Goal: Book appointment/travel/reservation

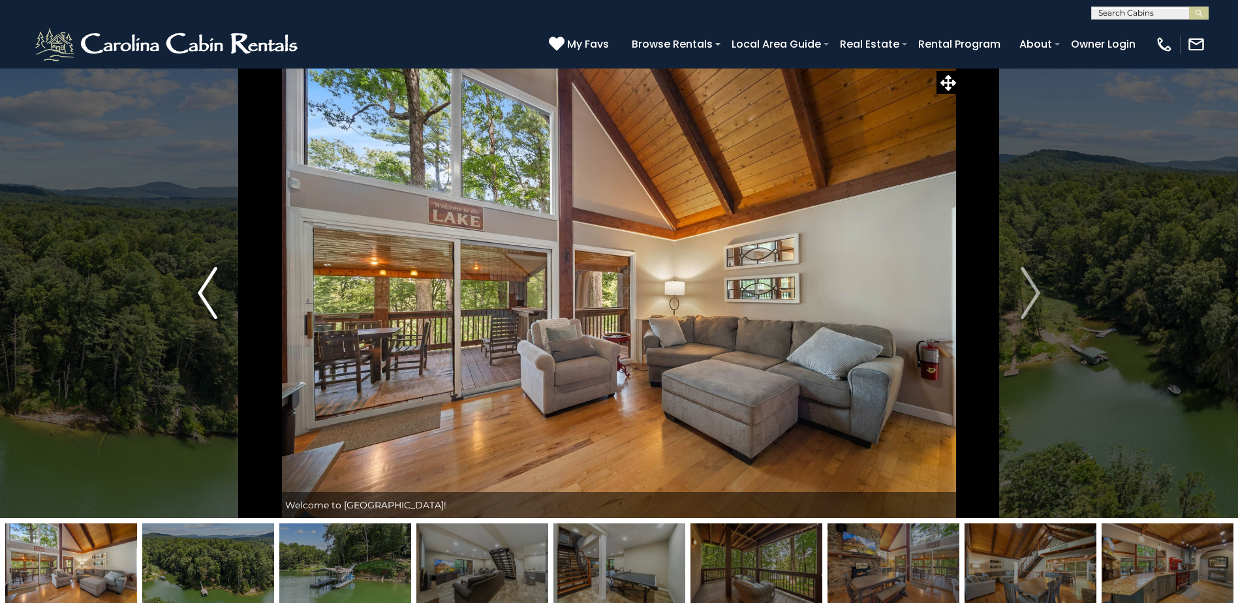
click at [221, 286] on button "Previous" at bounding box center [207, 293] width 142 height 450
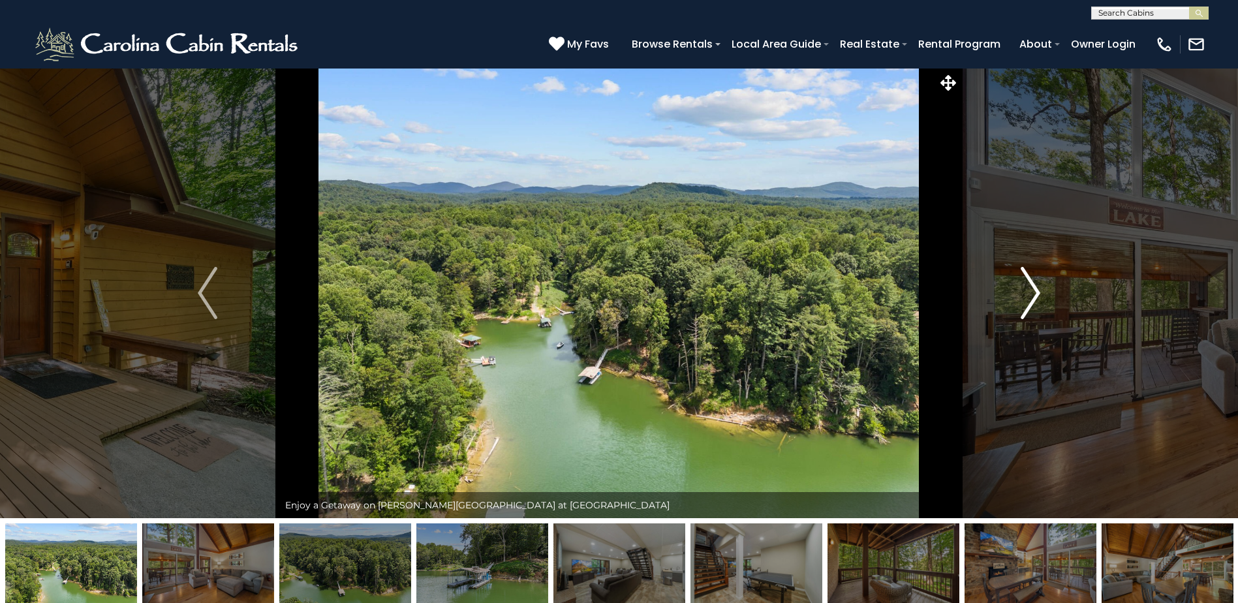
click at [1015, 296] on button "Next" at bounding box center [1030, 293] width 142 height 450
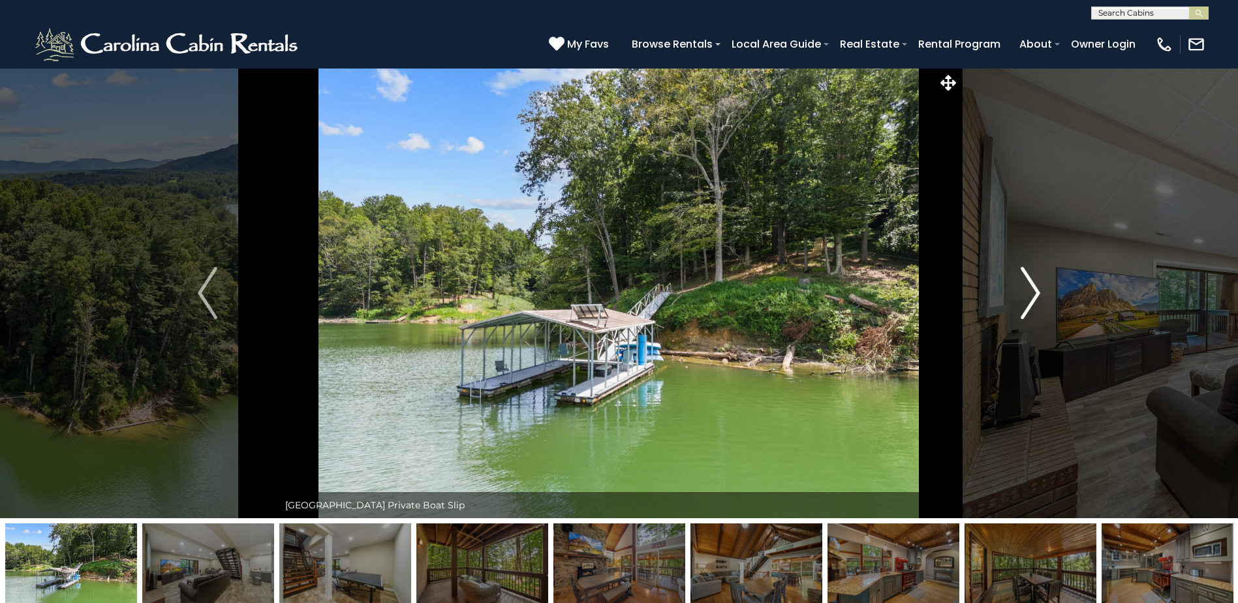
click at [1015, 296] on button "Next" at bounding box center [1030, 293] width 142 height 450
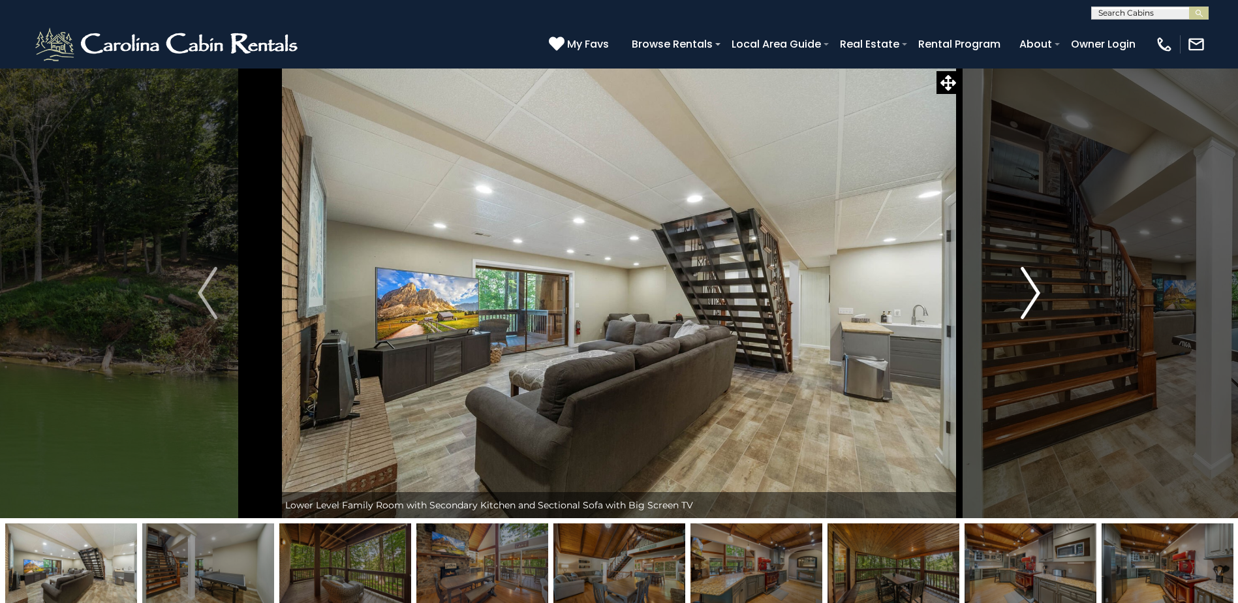
click at [1015, 296] on button "Next" at bounding box center [1030, 293] width 142 height 450
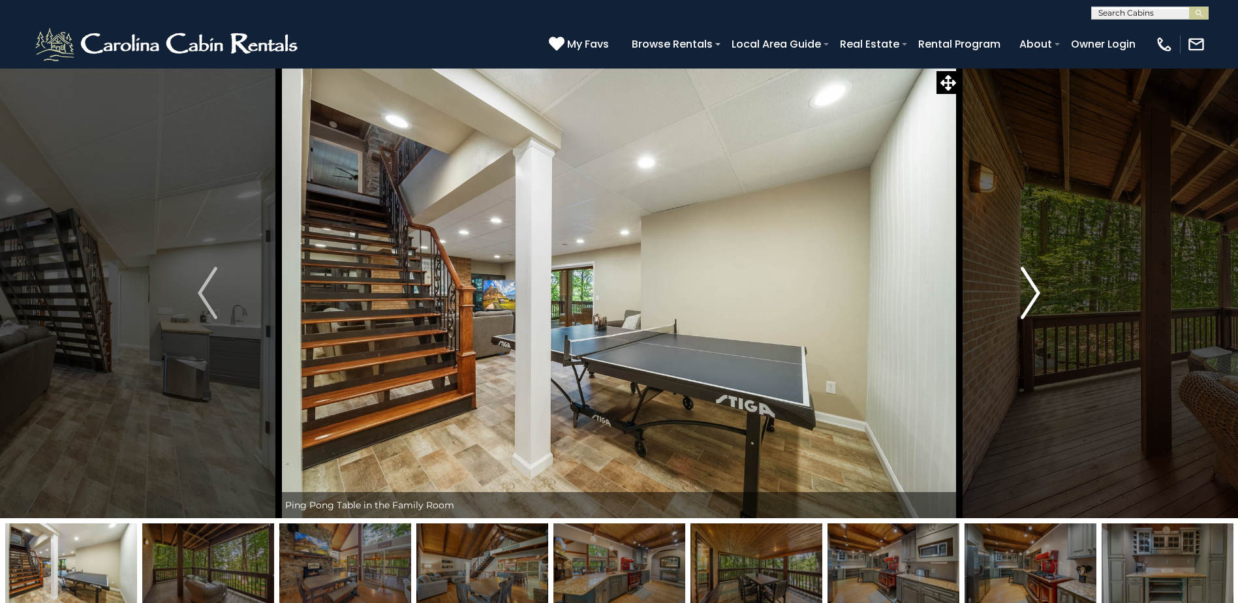
click at [1015, 296] on button "Next" at bounding box center [1030, 293] width 142 height 450
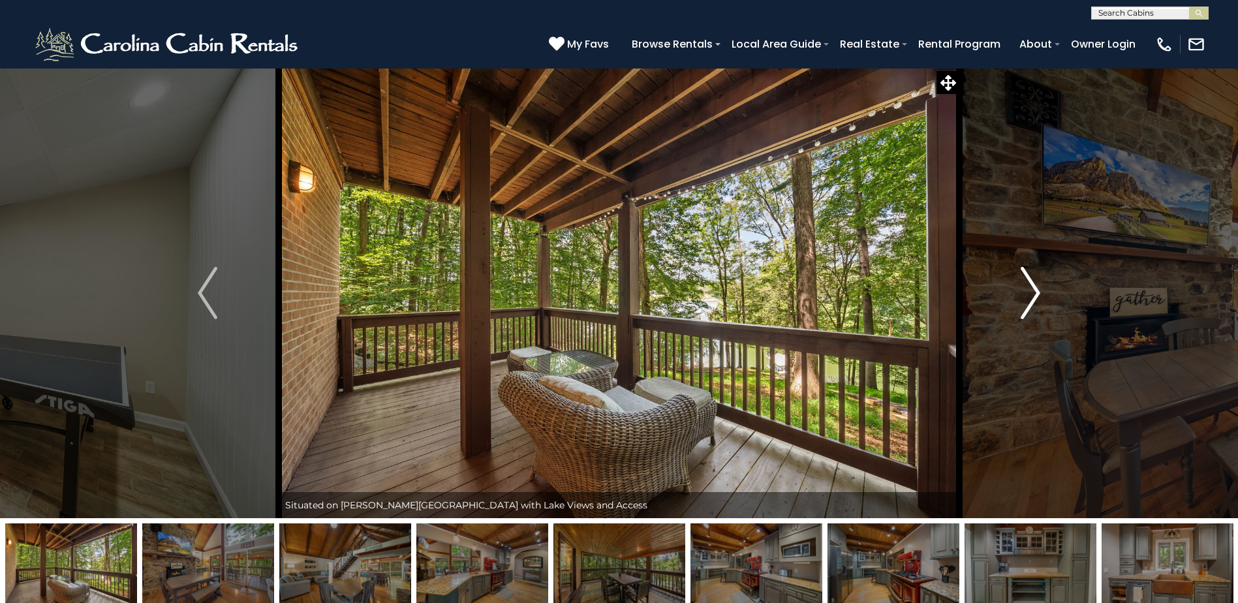
click at [1015, 296] on button "Next" at bounding box center [1030, 293] width 142 height 450
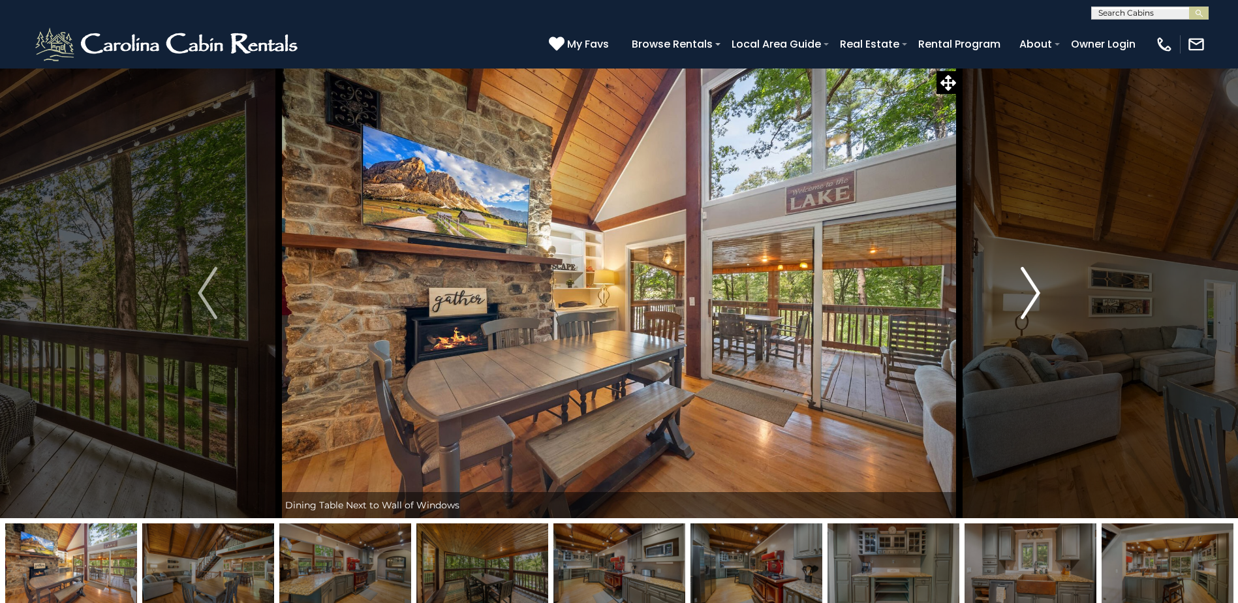
click at [1015, 296] on button "Next" at bounding box center [1030, 293] width 142 height 450
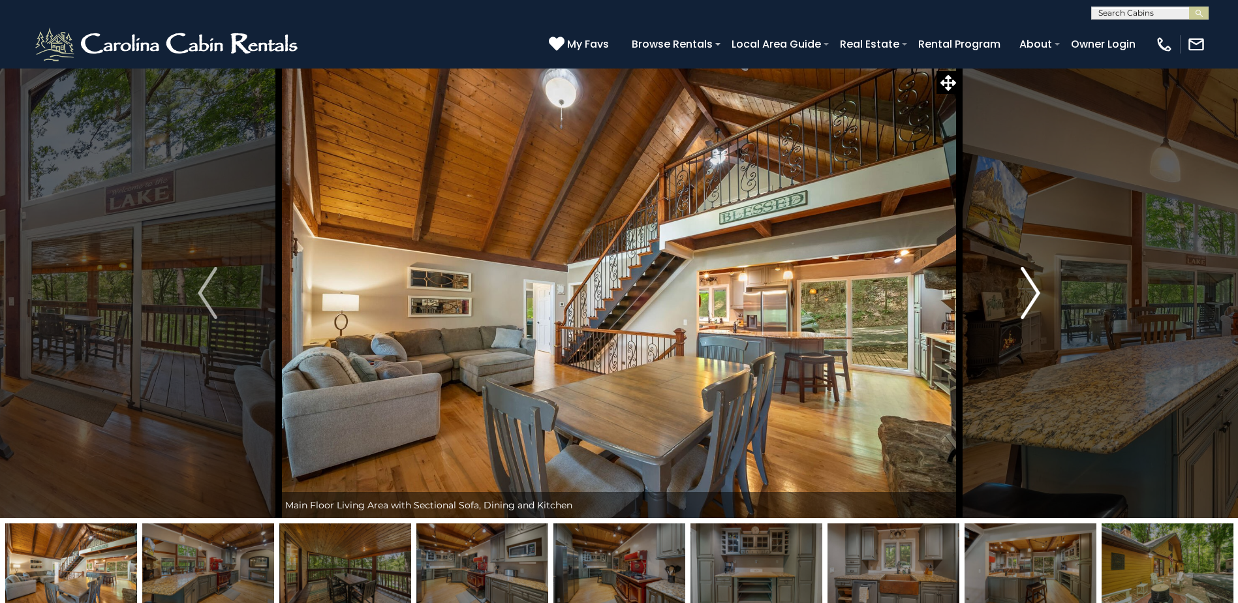
click at [1015, 296] on button "Next" at bounding box center [1030, 293] width 142 height 450
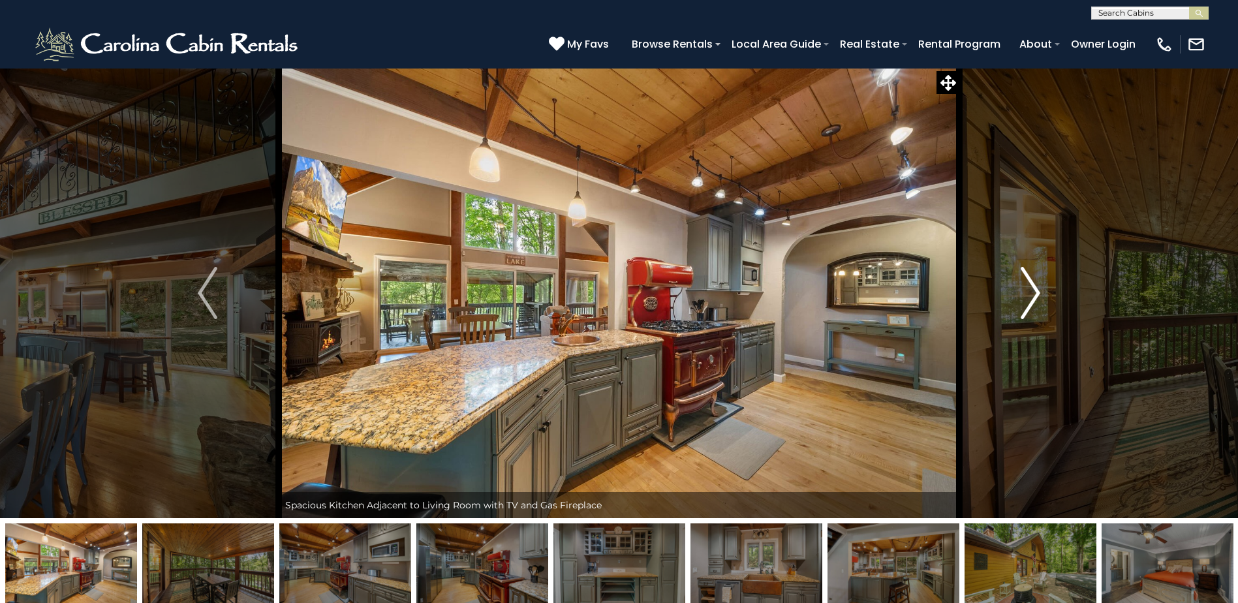
click at [1015, 296] on button "Next" at bounding box center [1030, 293] width 142 height 450
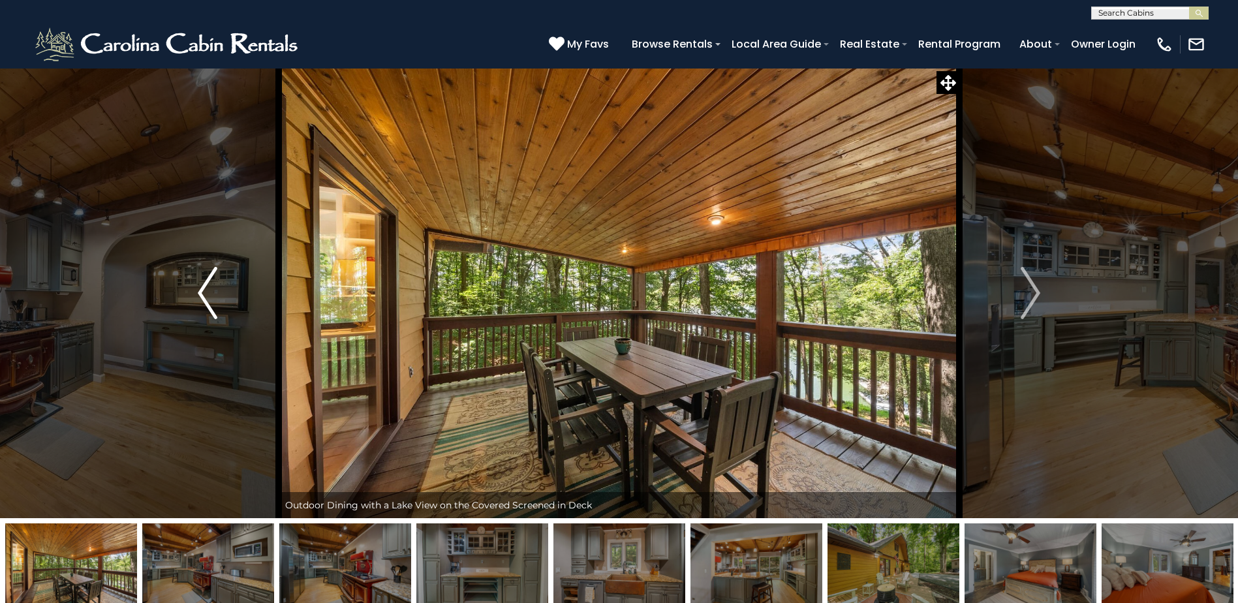
click at [194, 296] on button "Previous" at bounding box center [207, 293] width 142 height 450
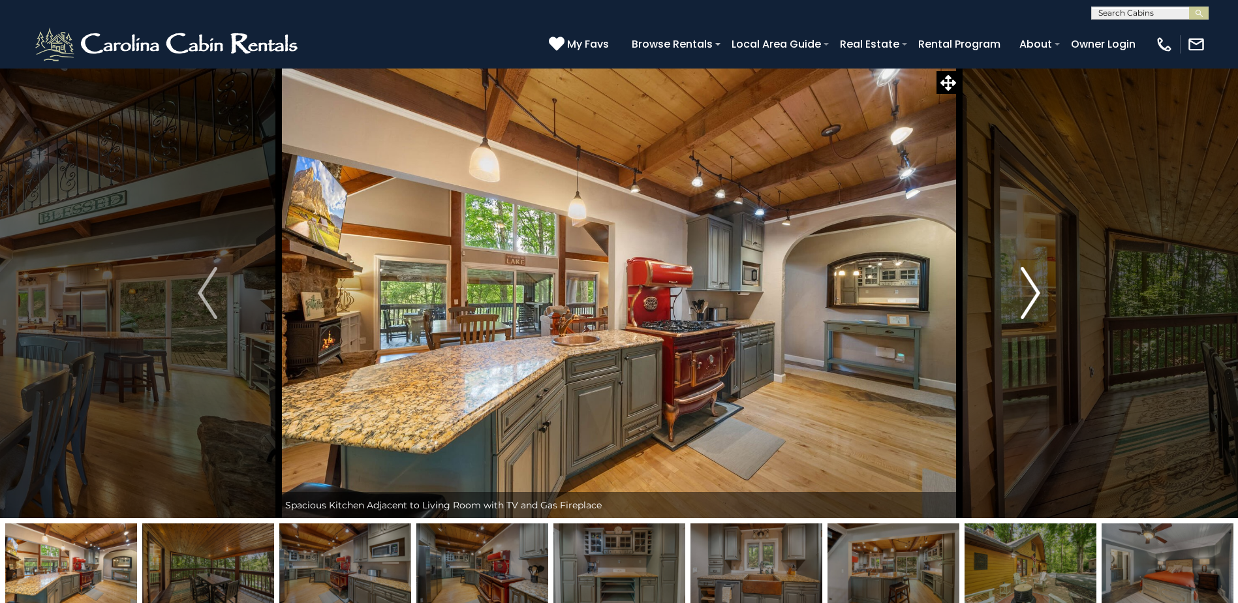
click at [1028, 301] on img "Next" at bounding box center [1031, 293] width 20 height 52
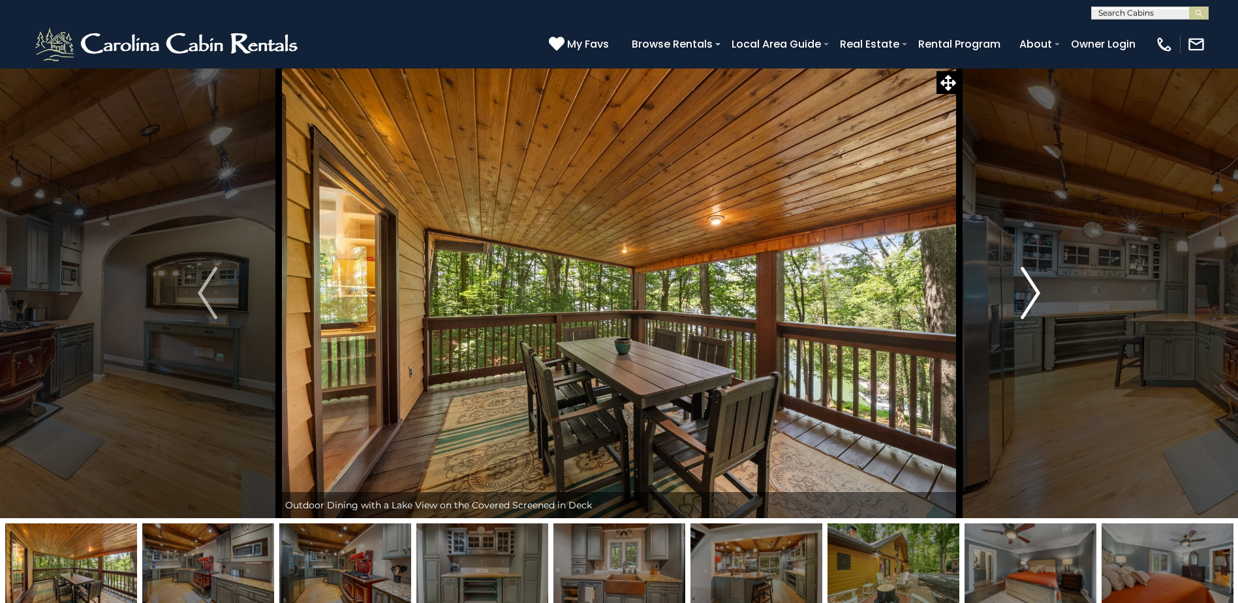
click at [1028, 301] on img "Next" at bounding box center [1031, 293] width 20 height 52
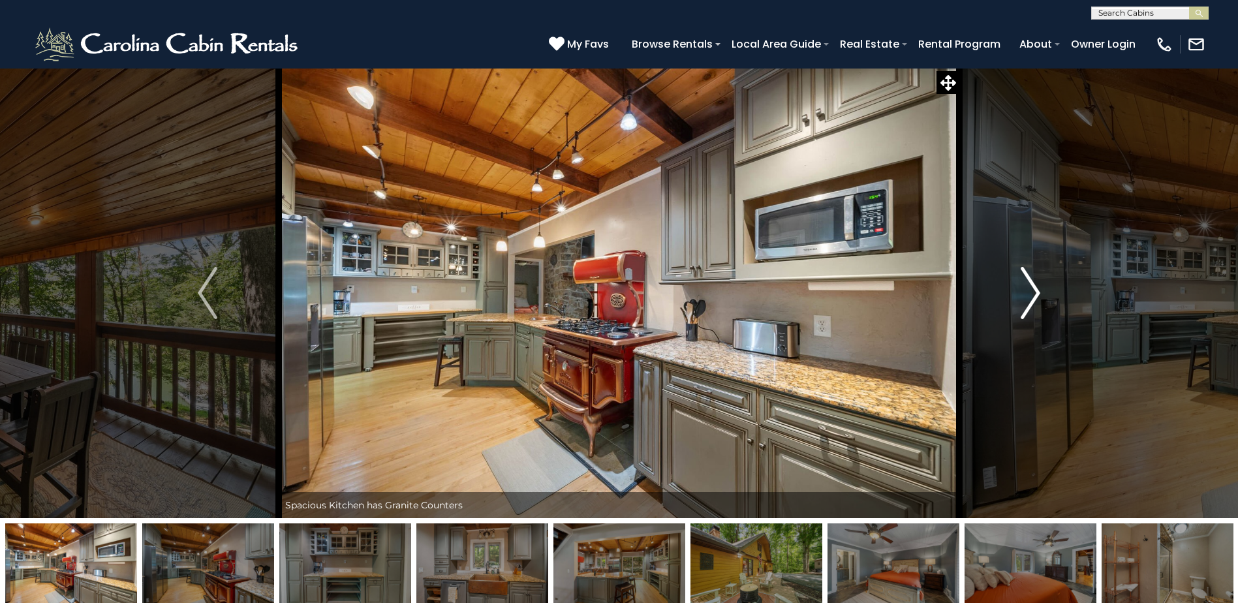
click at [1028, 301] on img "Next" at bounding box center [1031, 293] width 20 height 52
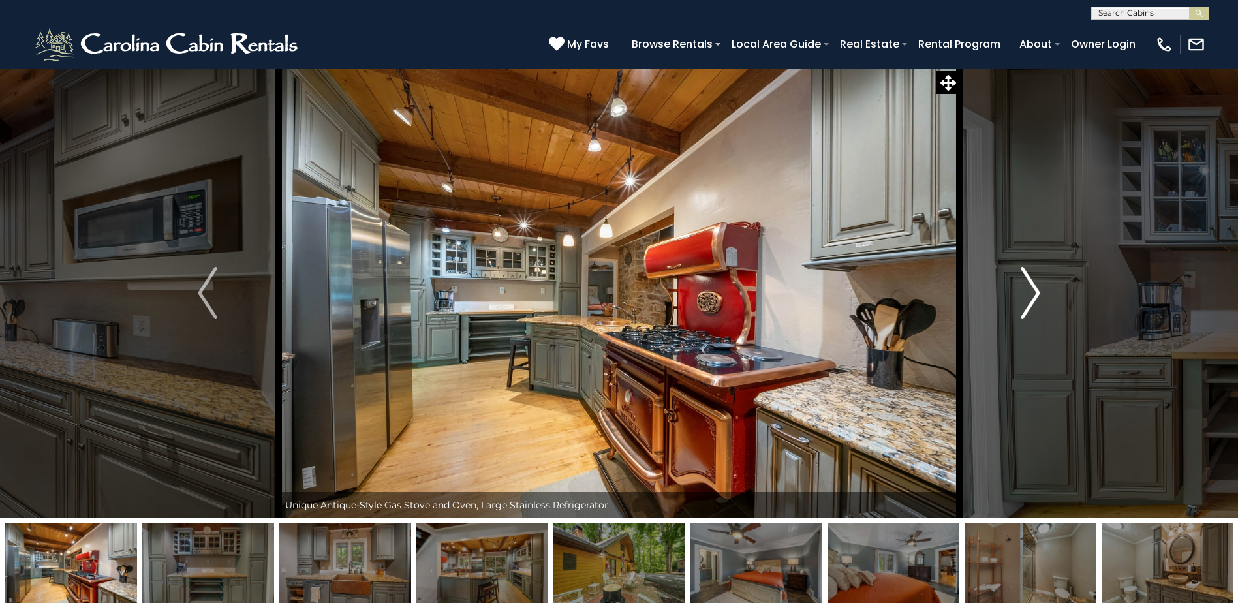
click at [1028, 301] on img "Next" at bounding box center [1031, 293] width 20 height 52
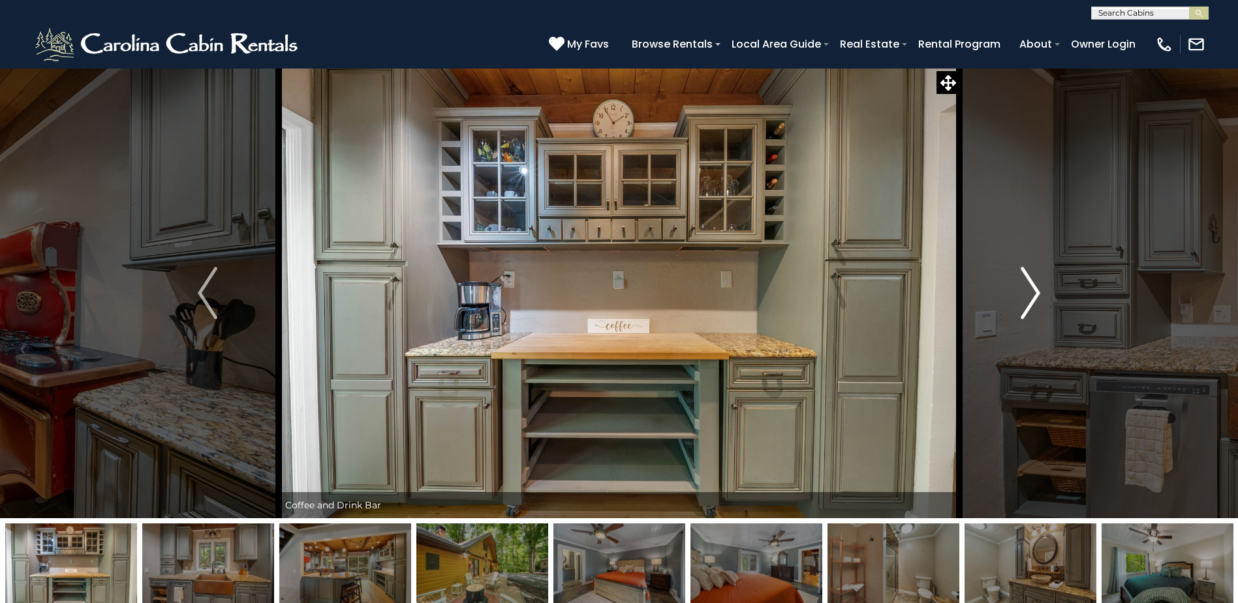
click at [1028, 301] on img "Next" at bounding box center [1031, 293] width 20 height 52
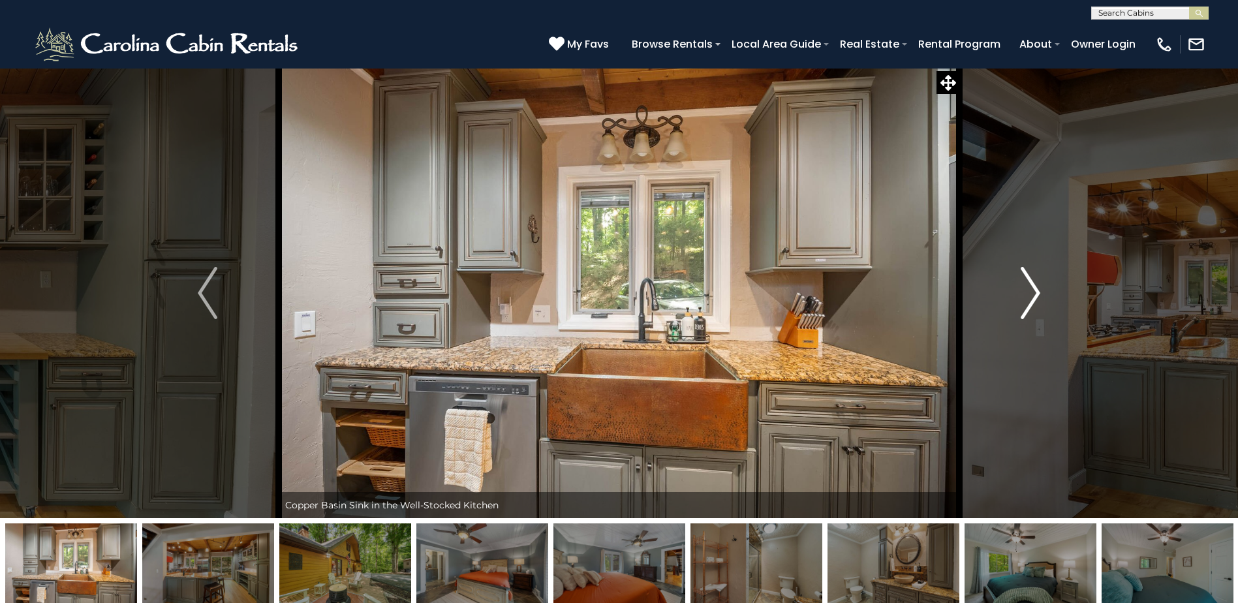
click at [1028, 301] on img "Next" at bounding box center [1031, 293] width 20 height 52
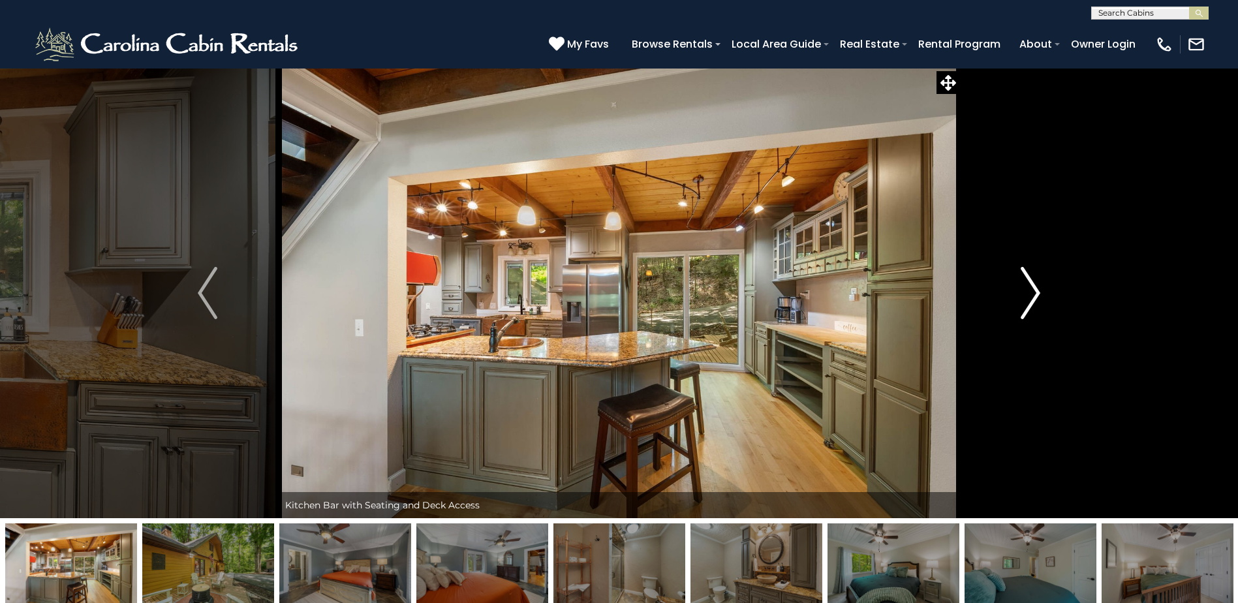
click at [1028, 301] on img "Next" at bounding box center [1031, 293] width 20 height 52
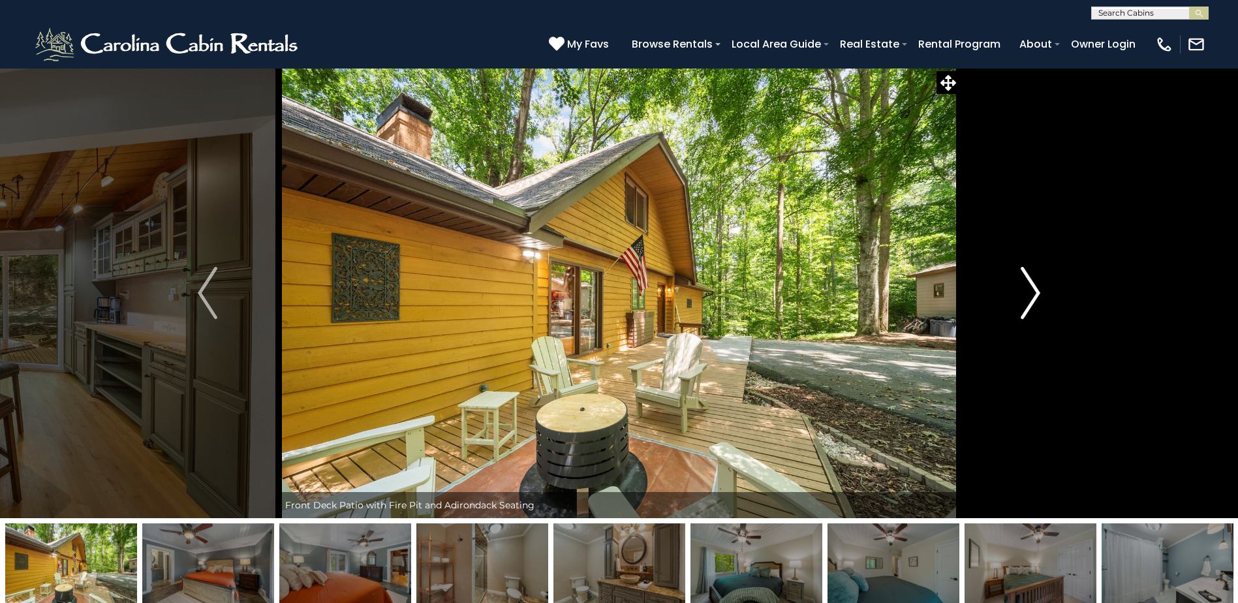
click at [1028, 301] on img "Next" at bounding box center [1031, 293] width 20 height 52
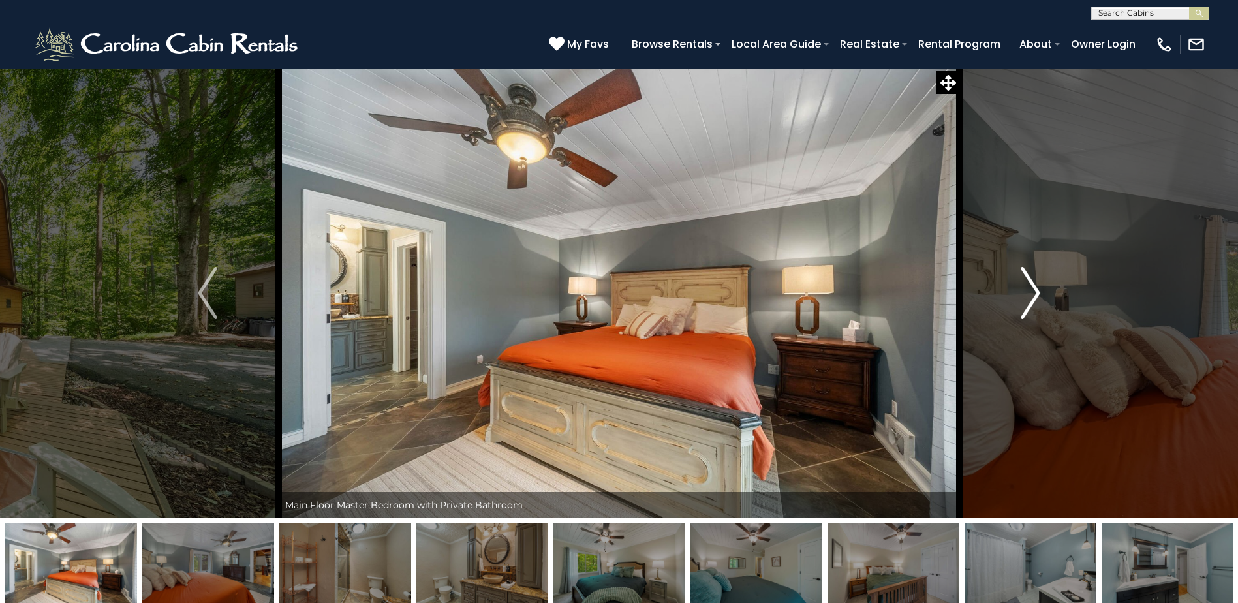
click at [1028, 301] on img "Next" at bounding box center [1031, 293] width 20 height 52
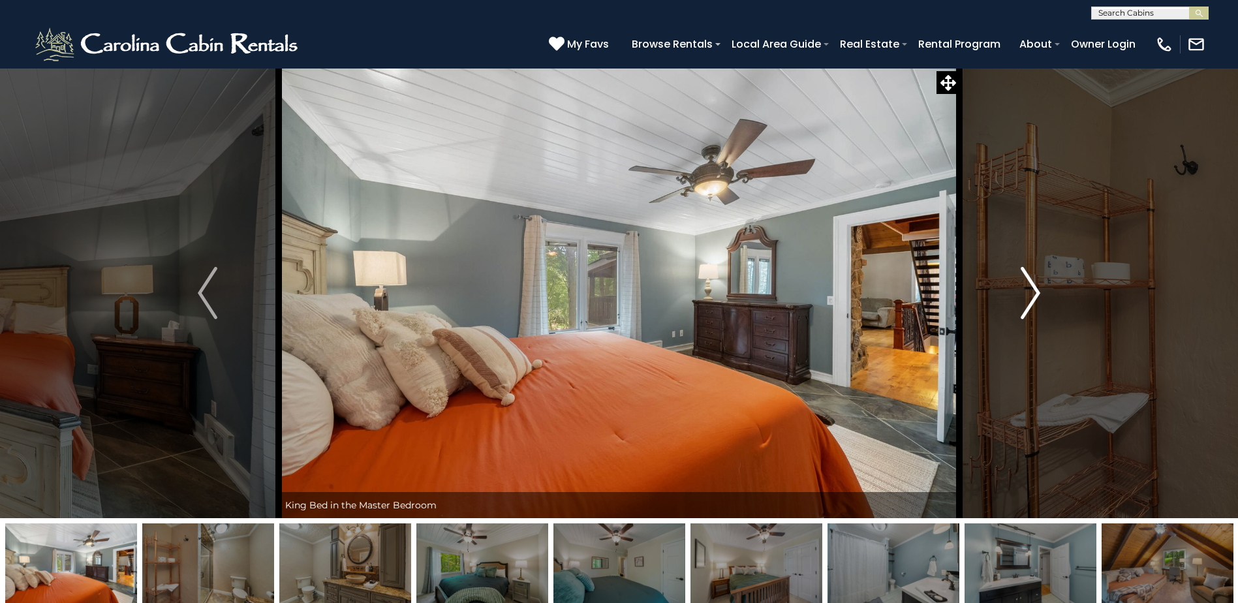
click at [1028, 301] on img "Next" at bounding box center [1031, 293] width 20 height 52
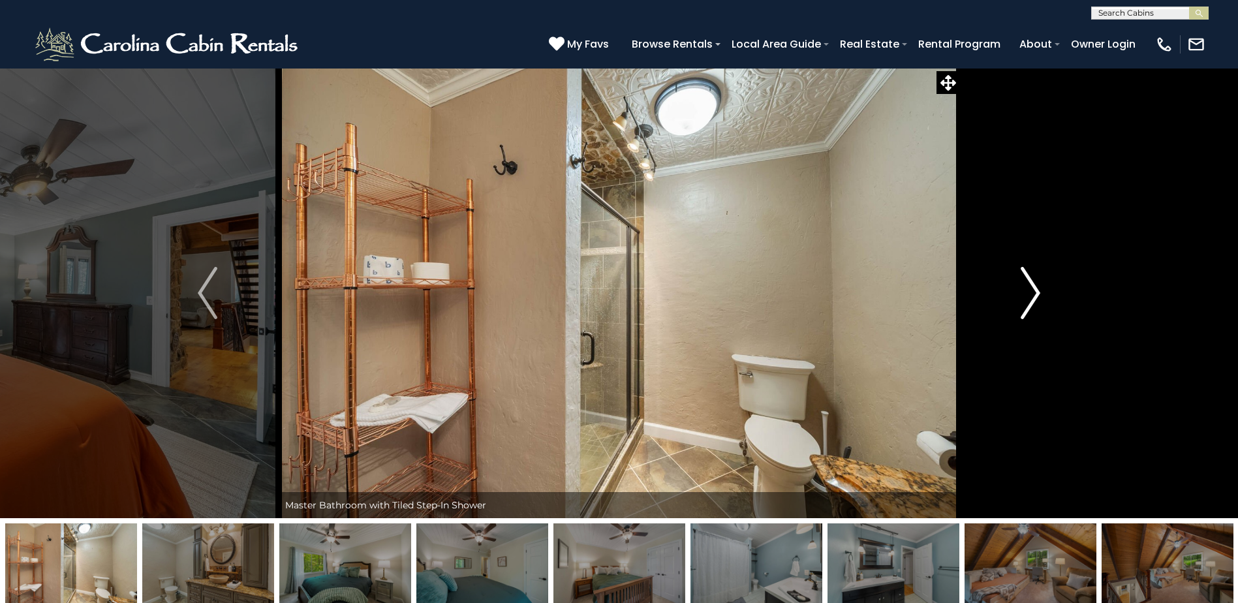
click at [1028, 301] on img "Next" at bounding box center [1031, 293] width 20 height 52
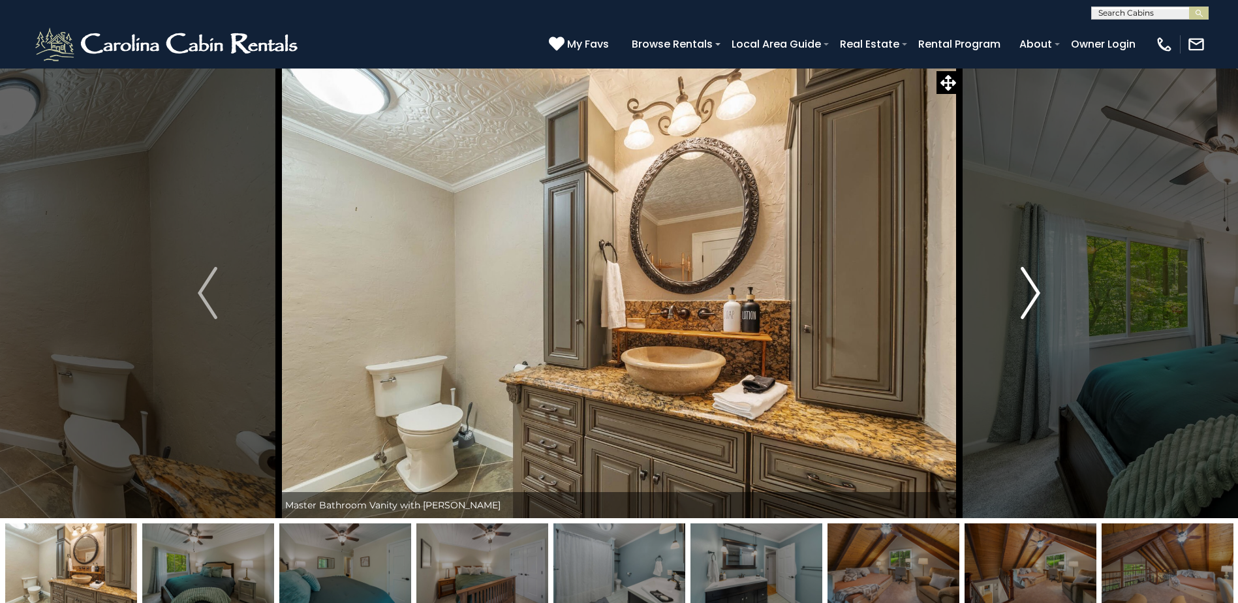
click at [1028, 301] on img "Next" at bounding box center [1031, 293] width 20 height 52
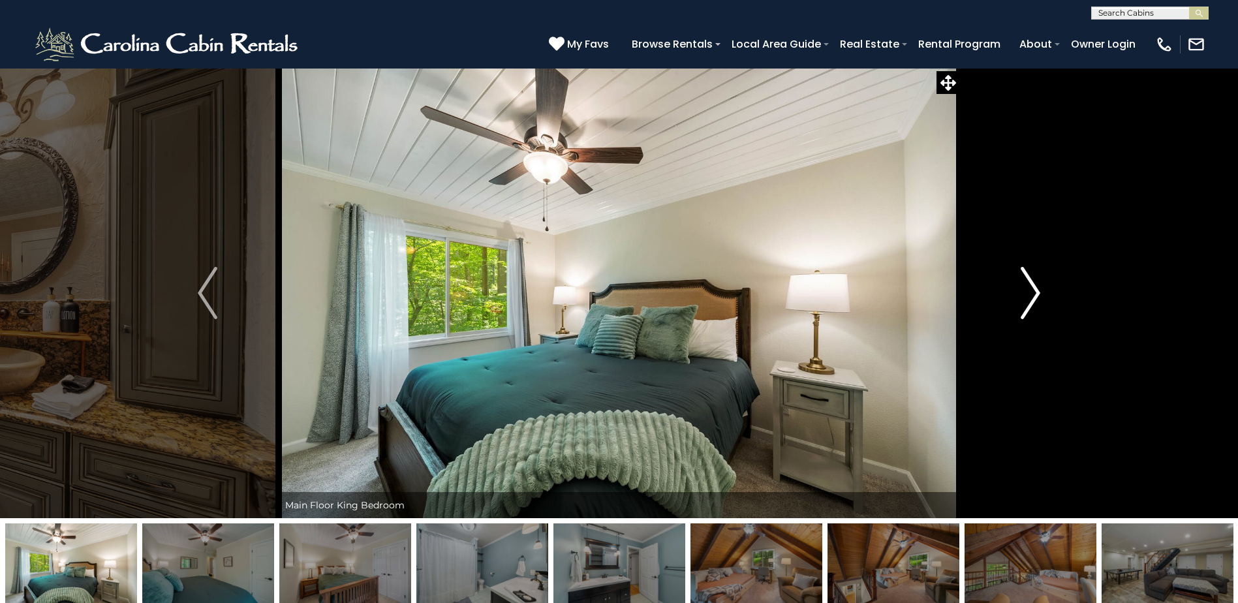
click at [1028, 301] on img "Next" at bounding box center [1031, 293] width 20 height 52
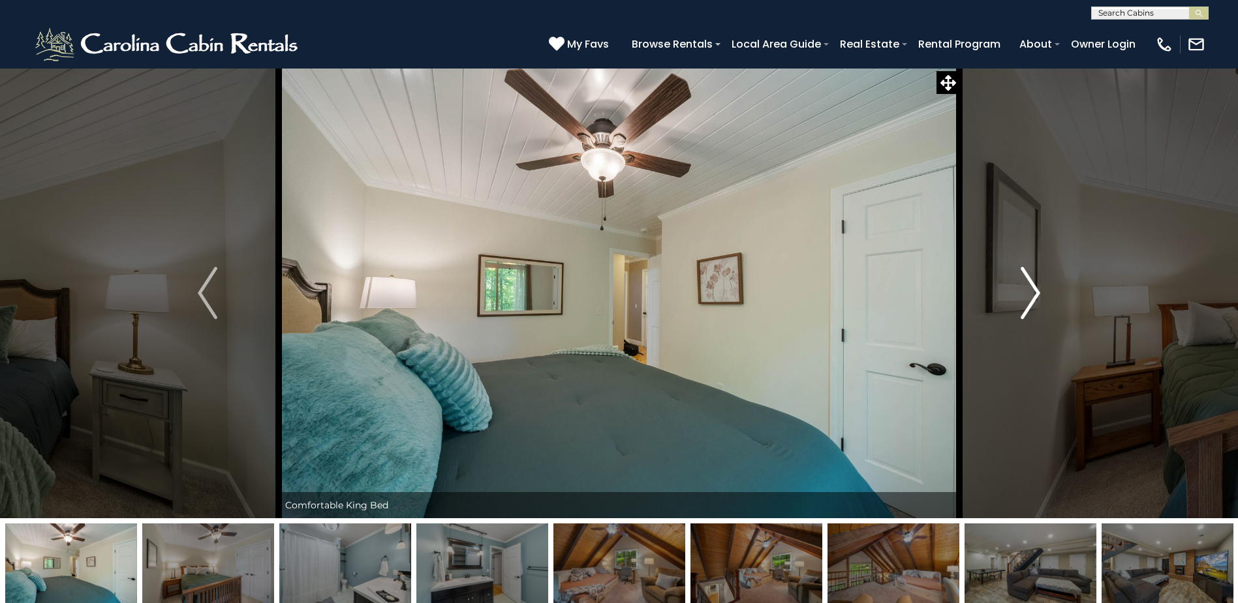
click at [1028, 301] on img "Next" at bounding box center [1031, 293] width 20 height 52
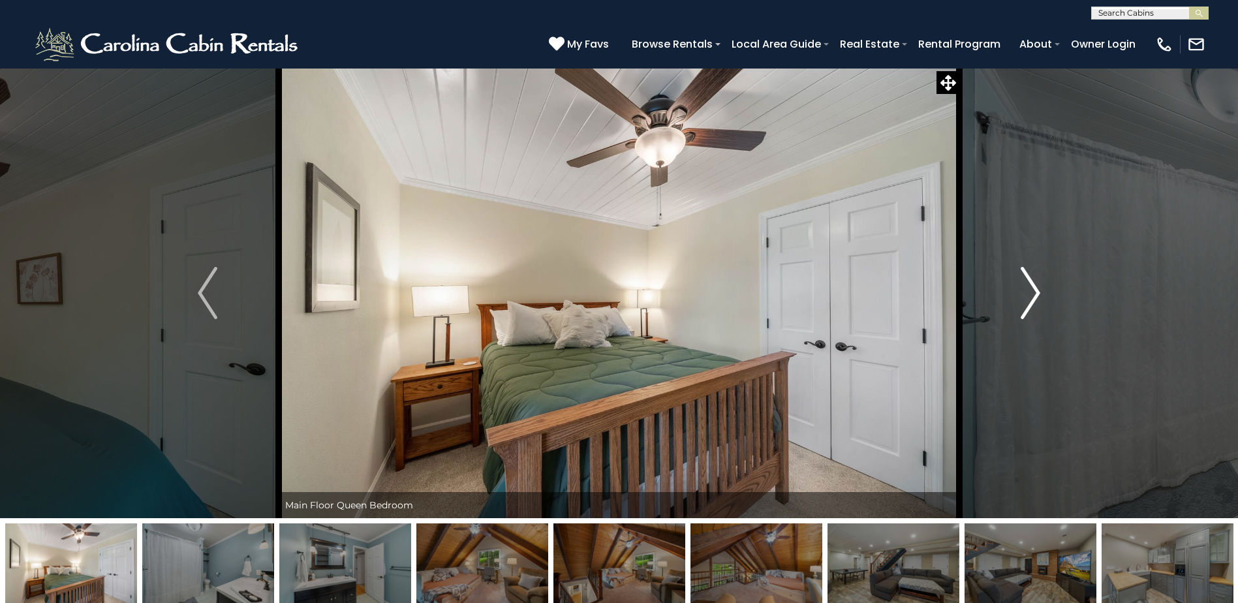
click at [1028, 301] on img "Next" at bounding box center [1031, 293] width 20 height 52
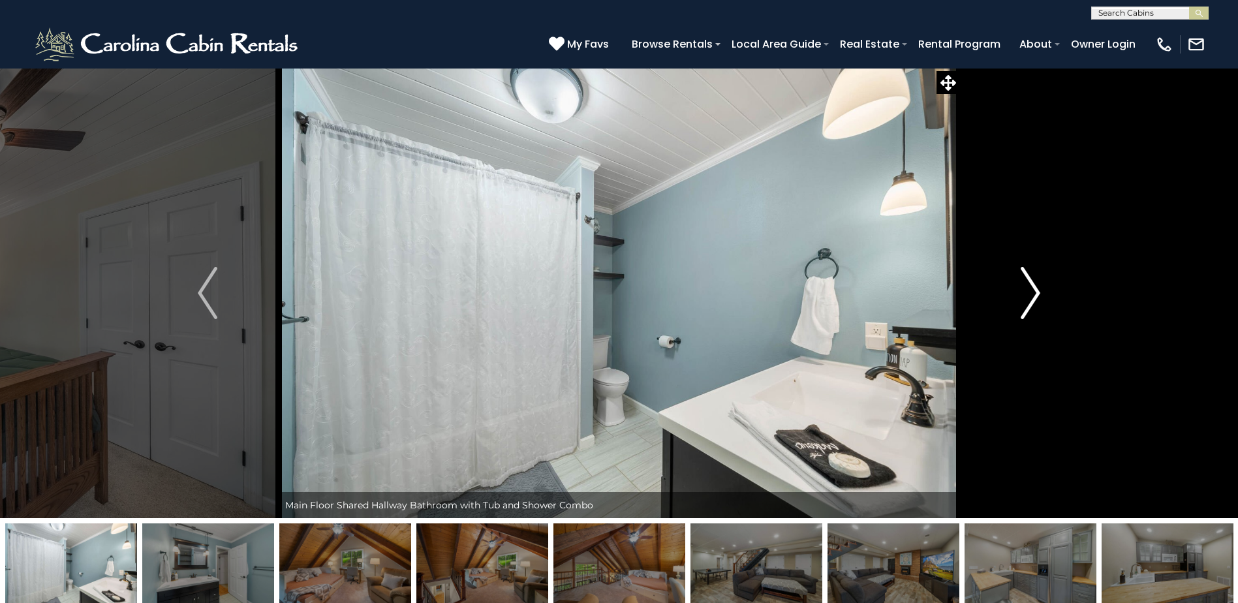
click at [1028, 301] on img "Next" at bounding box center [1031, 293] width 20 height 52
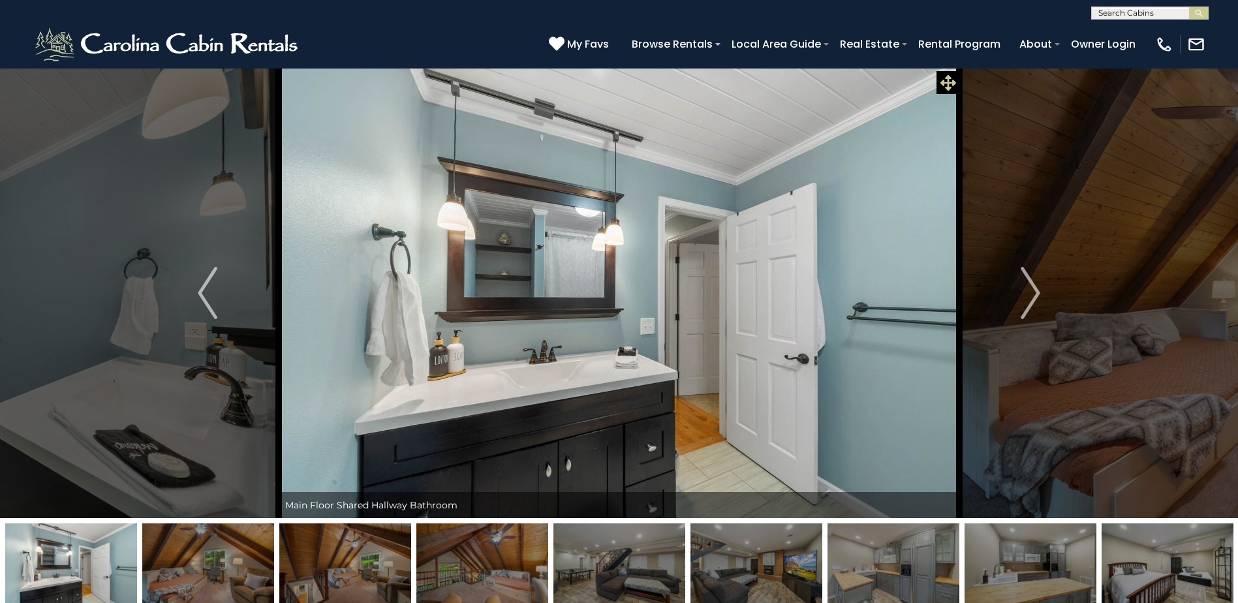
click at [947, 91] on span at bounding box center [947, 82] width 23 height 23
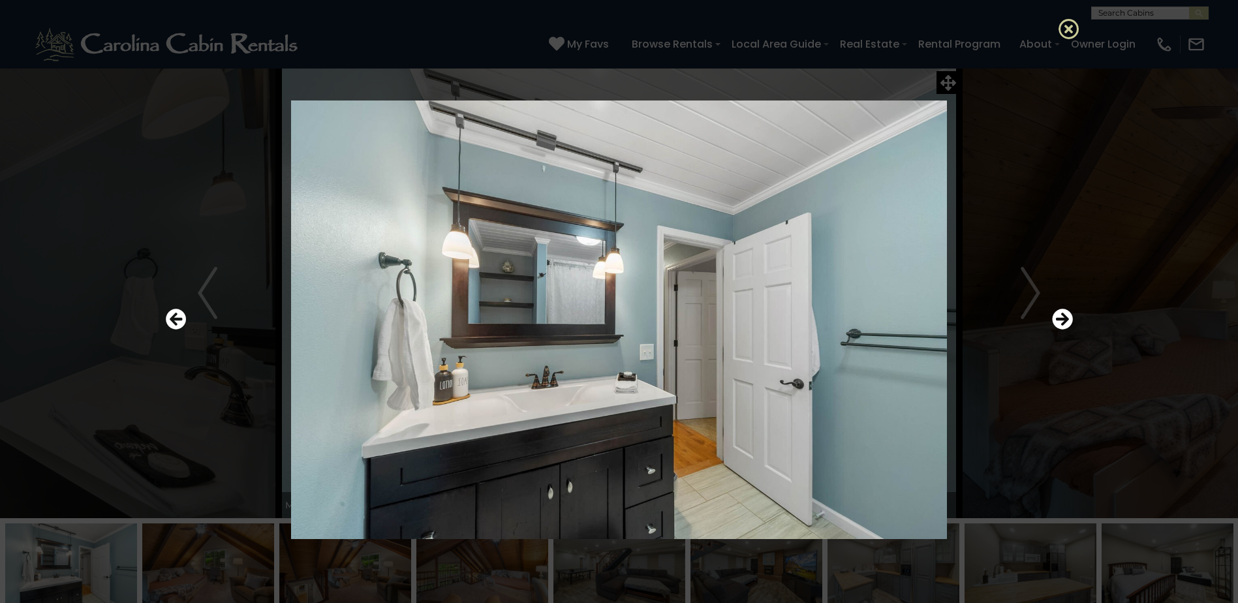
click at [1064, 27] on icon at bounding box center [1068, 28] width 21 height 21
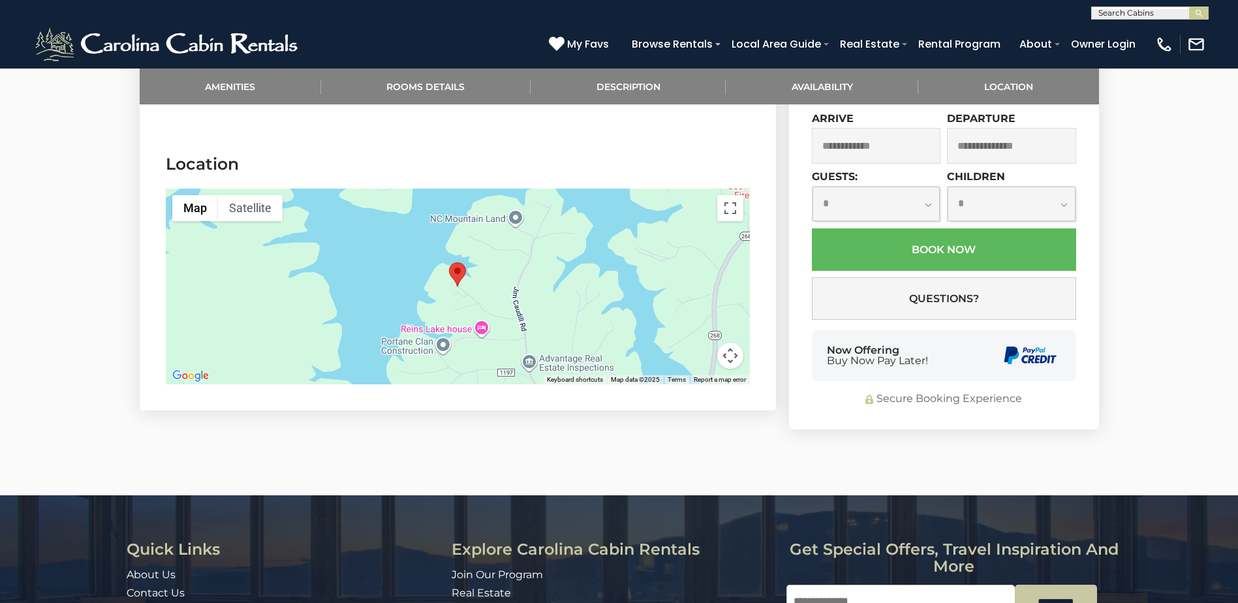
scroll to position [2414, 0]
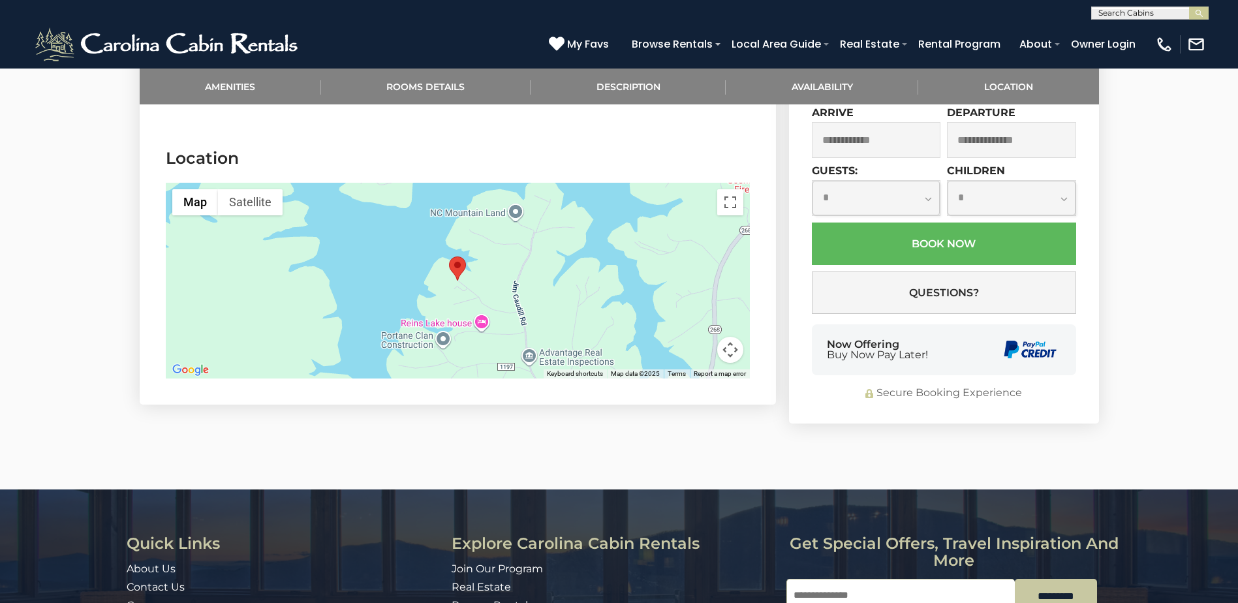
click at [735, 337] on button "Map camera controls" at bounding box center [730, 350] width 26 height 26
click at [699, 337] on button "Zoom out" at bounding box center [697, 350] width 26 height 26
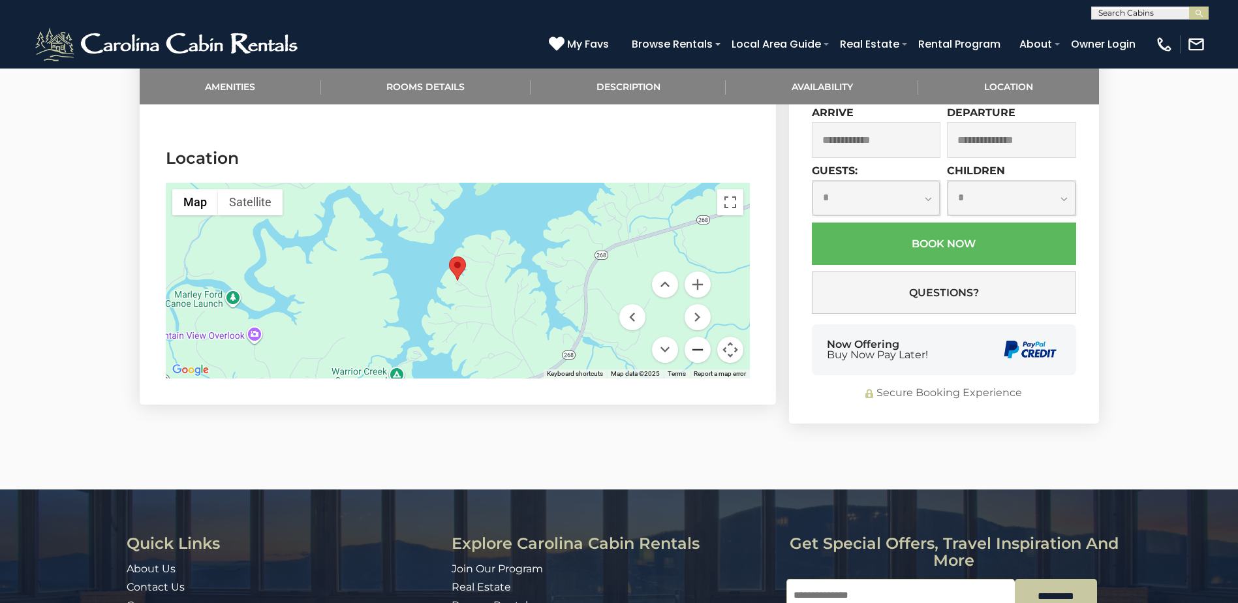
click at [699, 337] on button "Zoom out" at bounding box center [697, 350] width 26 height 26
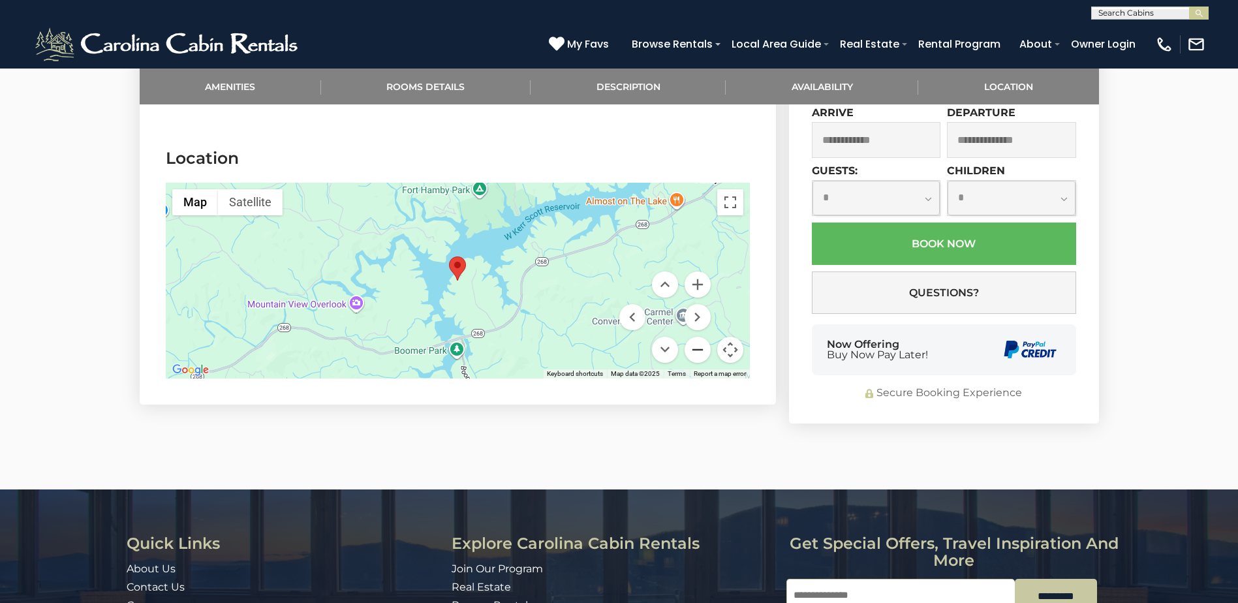
click at [699, 337] on button "Zoom out" at bounding box center [697, 350] width 26 height 26
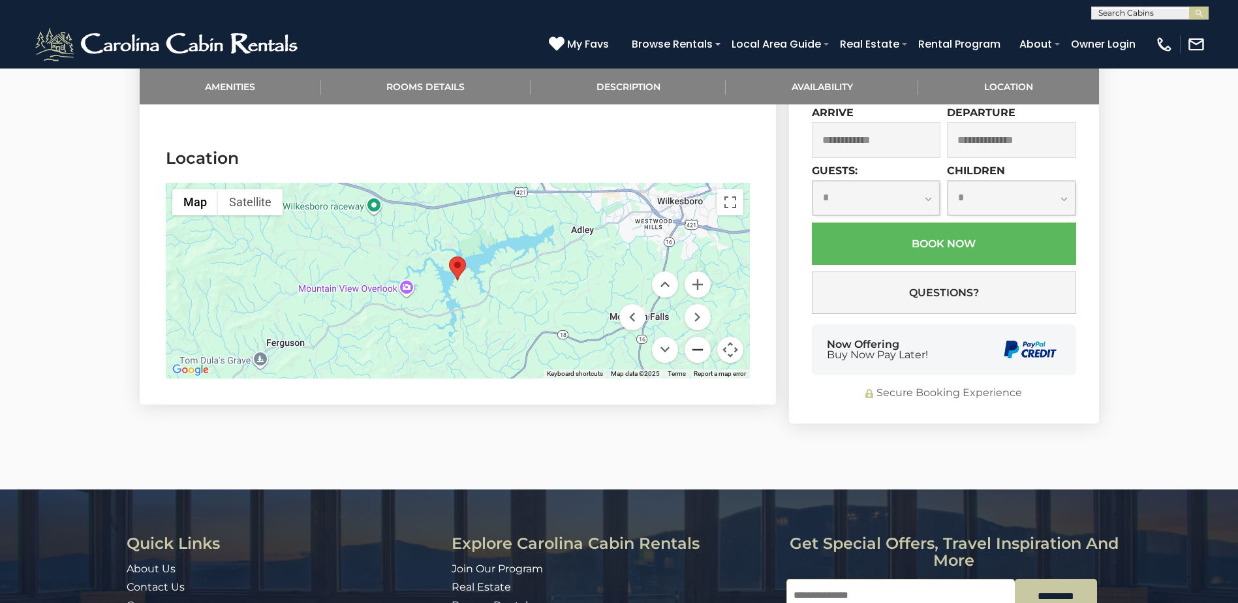
click at [699, 337] on button "Zoom out" at bounding box center [697, 350] width 26 height 26
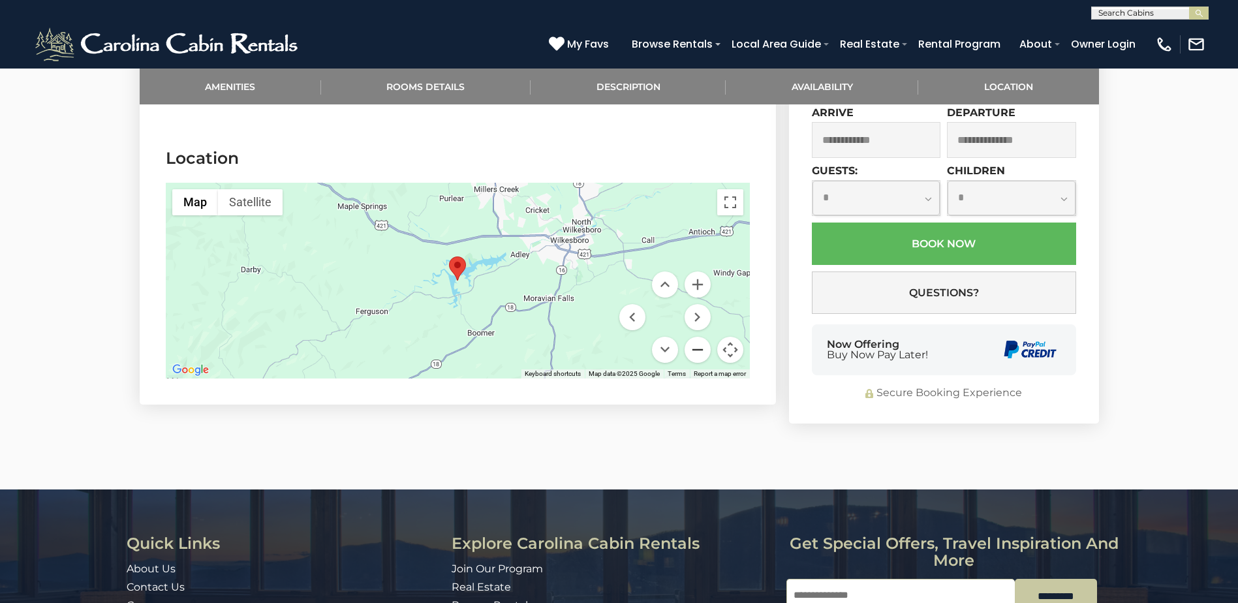
click at [698, 337] on button "Zoom out" at bounding box center [697, 350] width 26 height 26
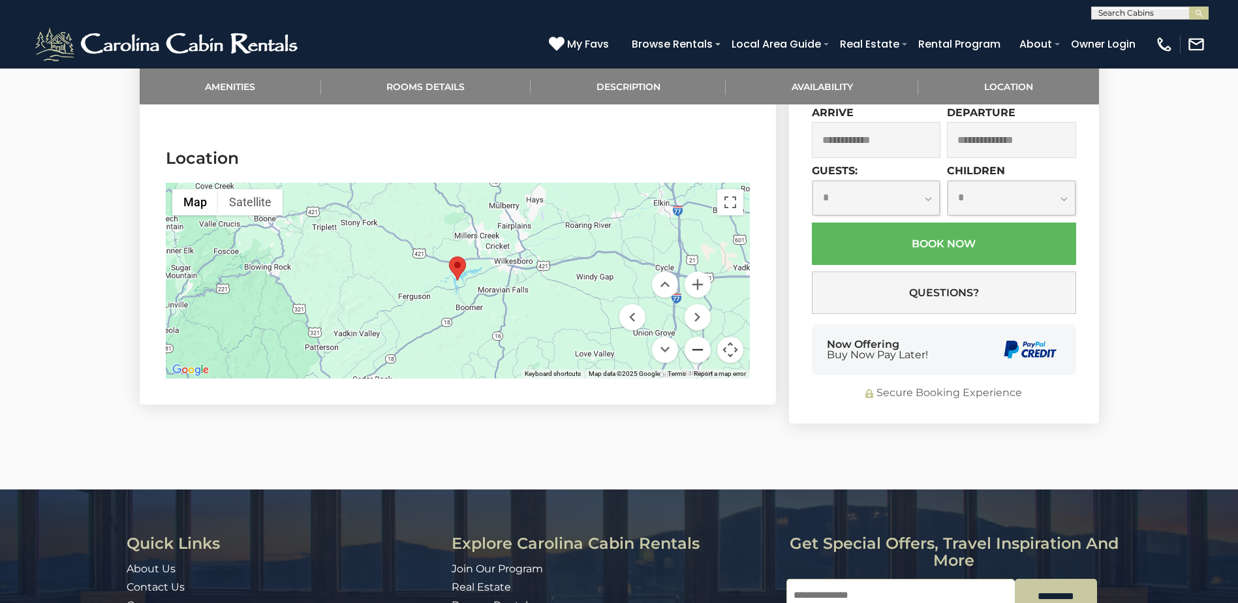
click at [698, 337] on button "Zoom out" at bounding box center [697, 350] width 26 height 26
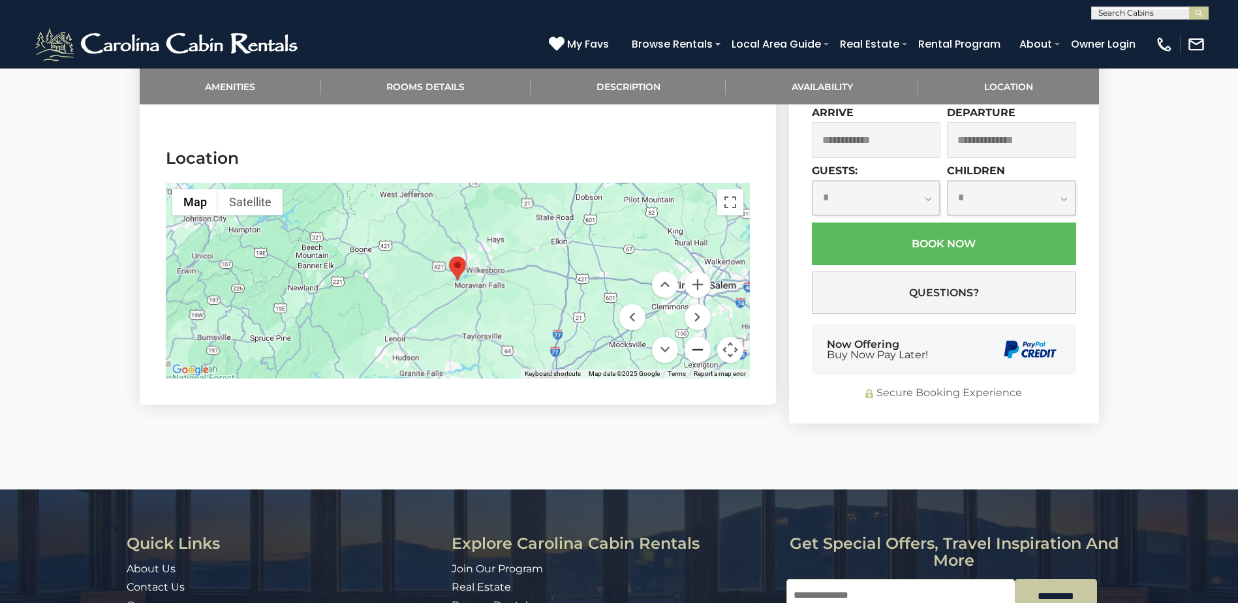
click at [698, 337] on button "Zoom out" at bounding box center [697, 350] width 26 height 26
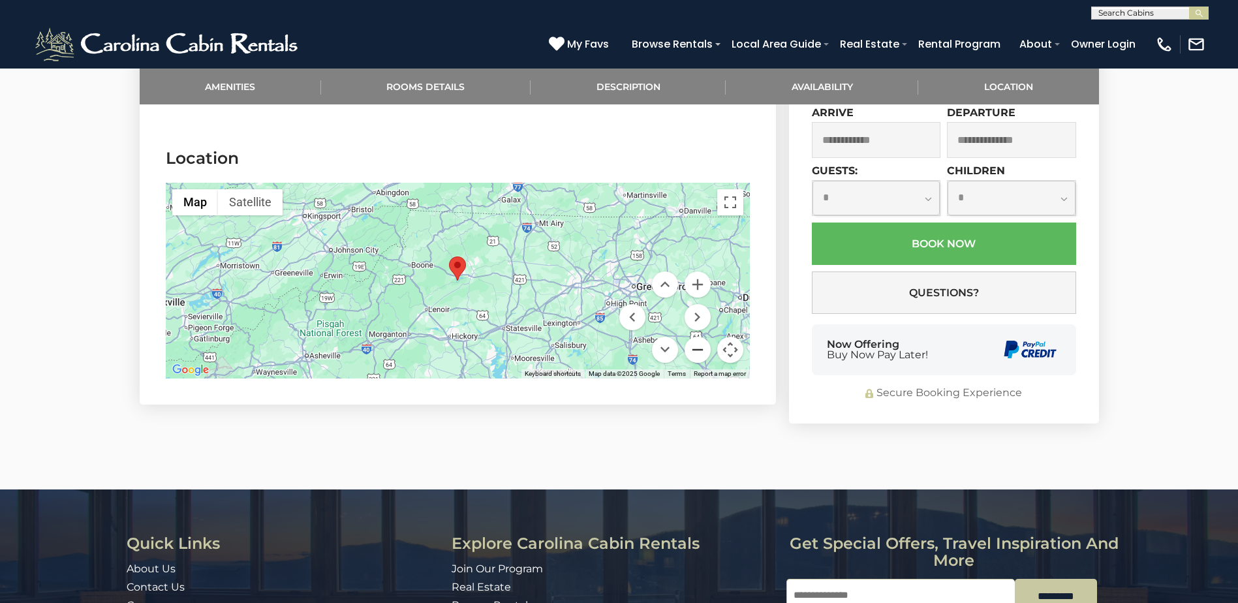
click at [698, 337] on button "Zoom out" at bounding box center [697, 350] width 26 height 26
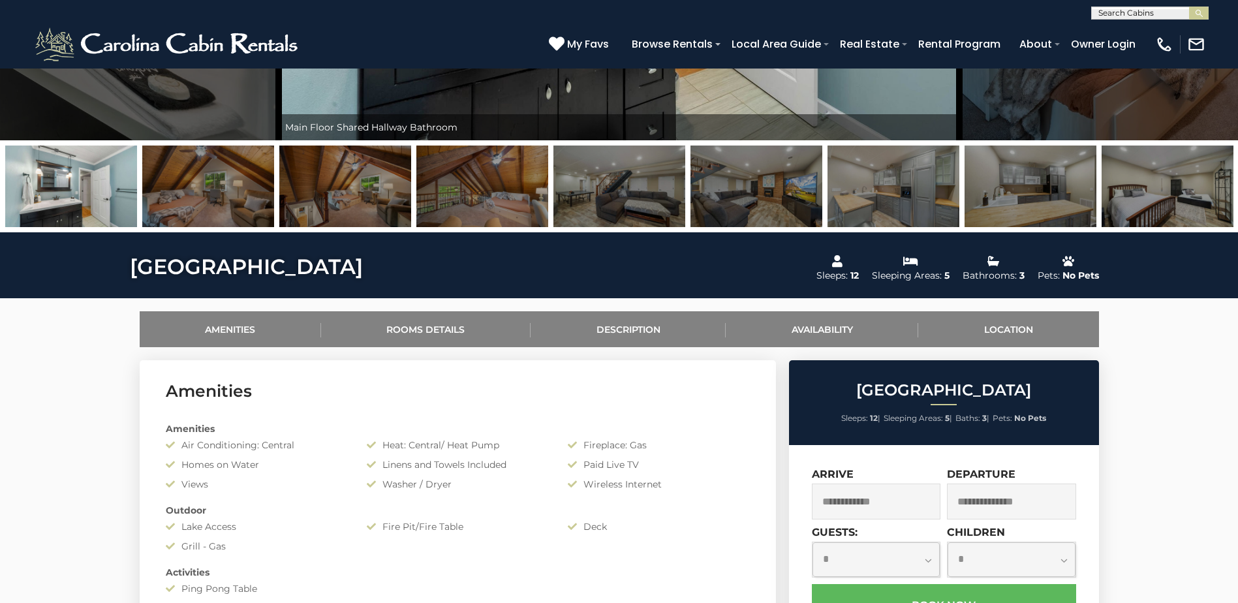
scroll to position [392, 0]
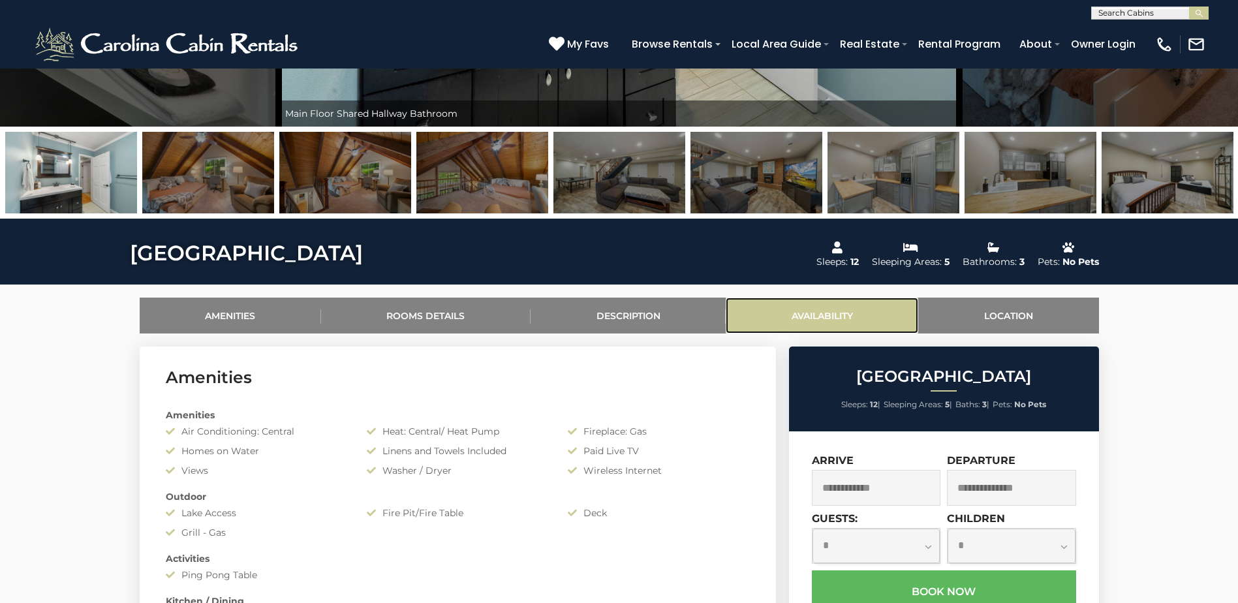
click at [831, 307] on link "Availability" at bounding box center [822, 316] width 192 height 36
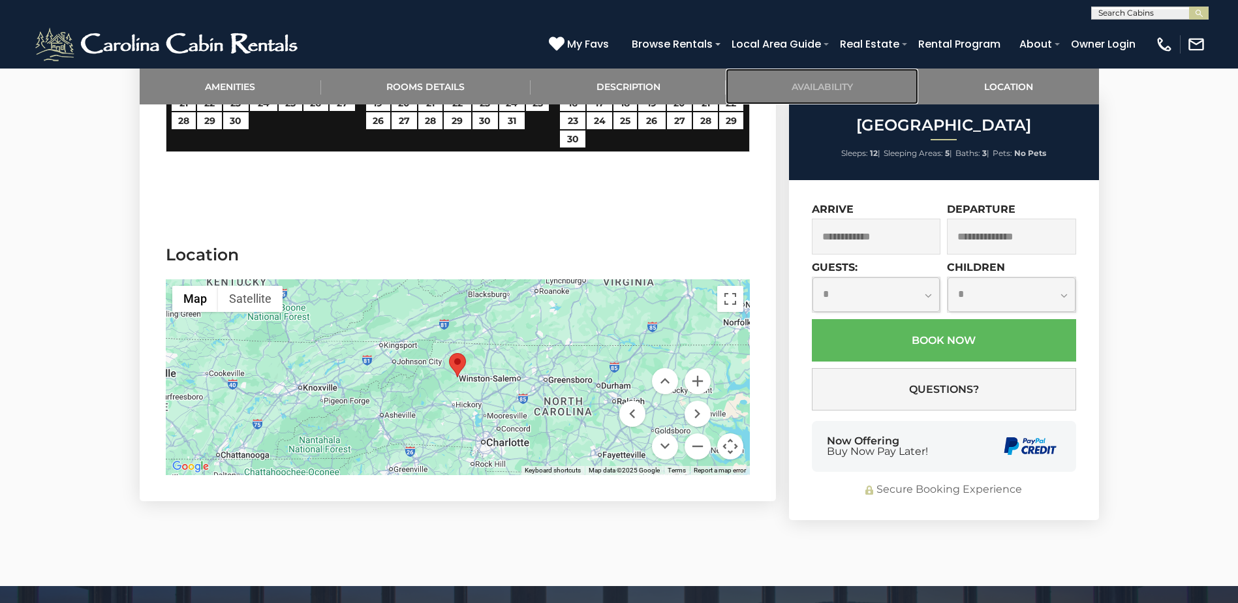
scroll to position [2197, 0]
